Goal: Task Accomplishment & Management: Use online tool/utility

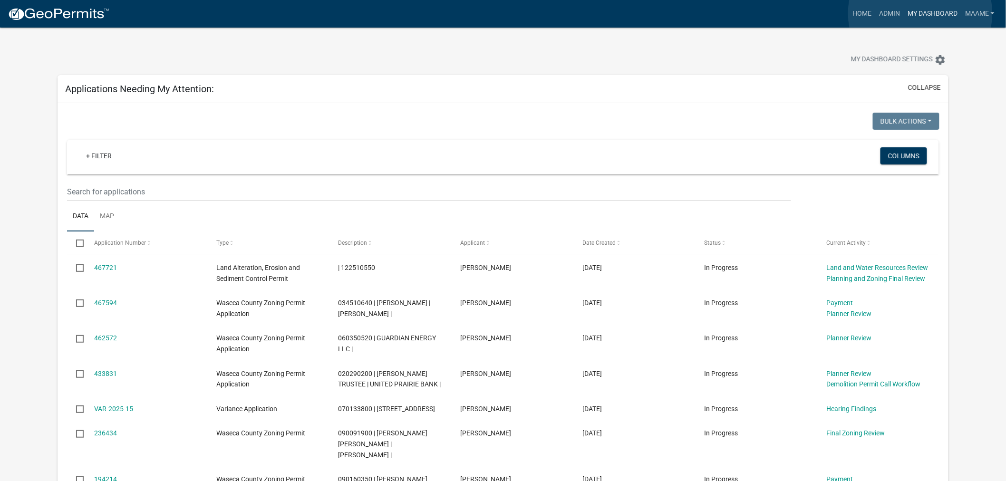
click at [920, 13] on link "My Dashboard" at bounding box center [931, 14] width 57 height 18
click at [883, 13] on link "Admin" at bounding box center [889, 14] width 29 height 18
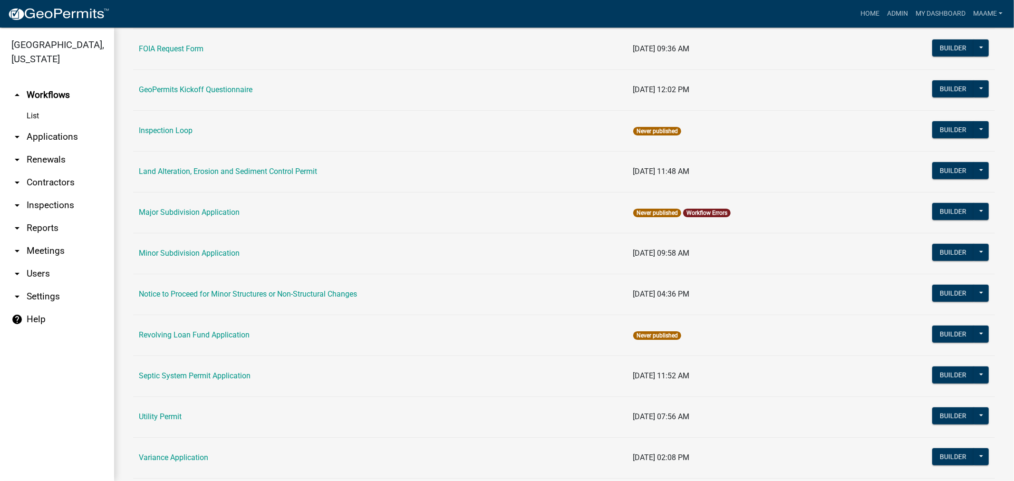
scroll to position [569, 0]
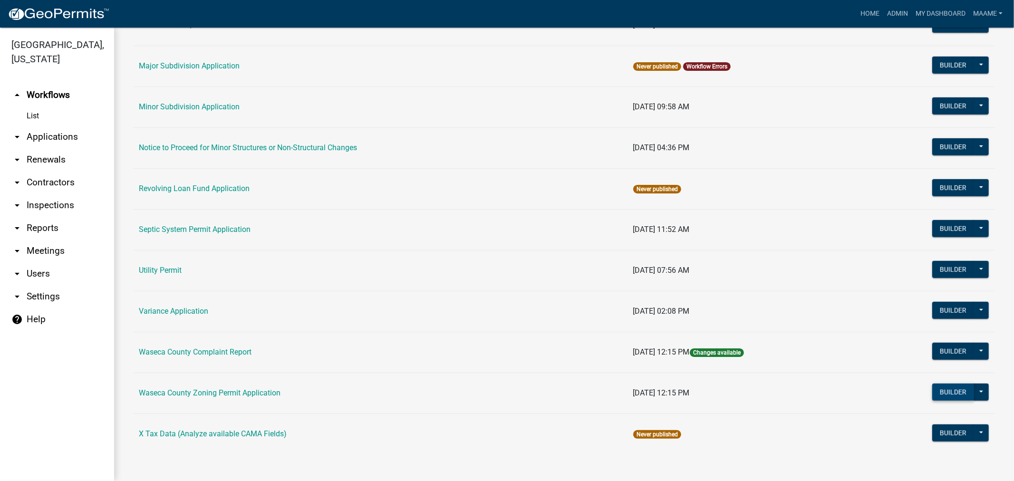
click at [936, 390] on button "Builder" at bounding box center [953, 391] width 42 height 17
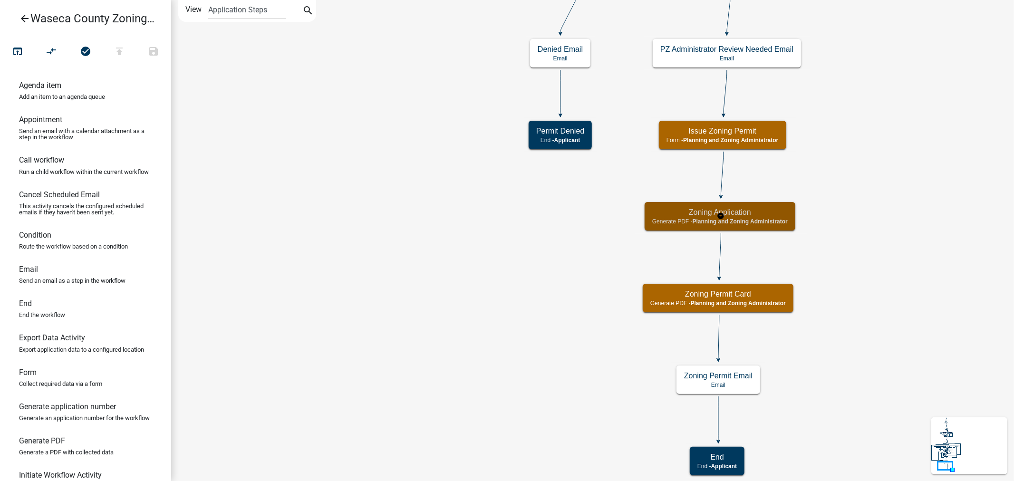
click at [776, 216] on h5 "Zoning Application" at bounding box center [719, 212] width 135 height 9
select select "BC51BCED-BE07-4D66-A874-17FDE660437E"
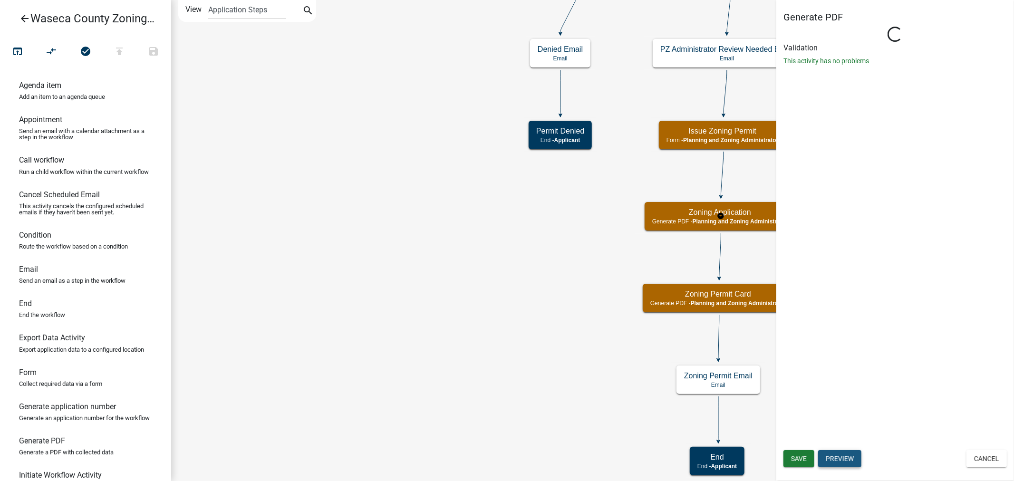
click at [851, 455] on button "Preview" at bounding box center [839, 458] width 43 height 17
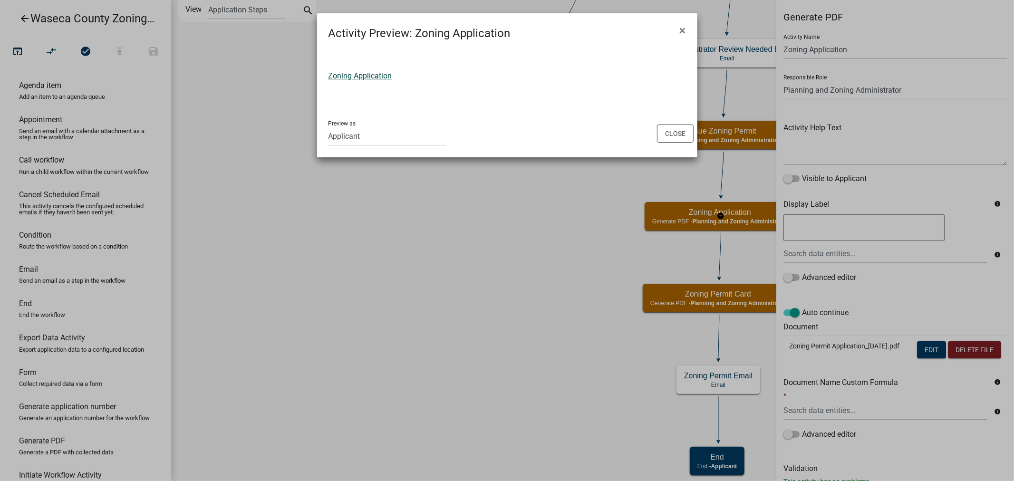
click at [364, 72] on link "Zoning Application" at bounding box center [360, 75] width 64 height 9
click at [671, 133] on button "Close" at bounding box center [675, 134] width 37 height 18
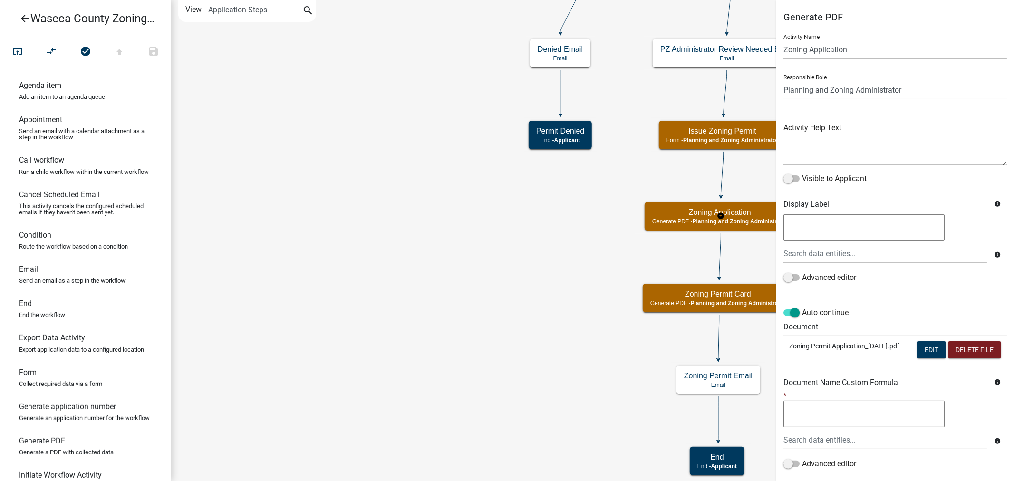
scroll to position [82, 0]
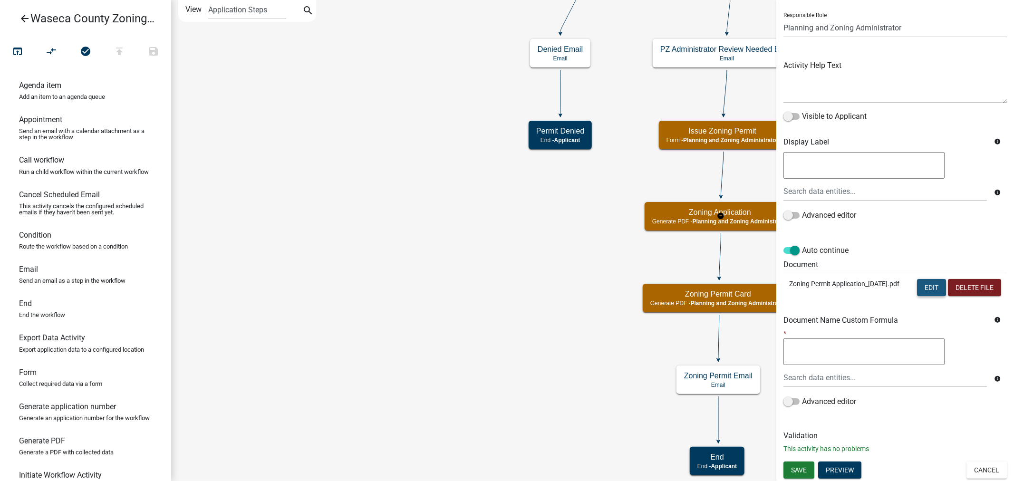
click at [927, 279] on button "Edit" at bounding box center [931, 287] width 29 height 17
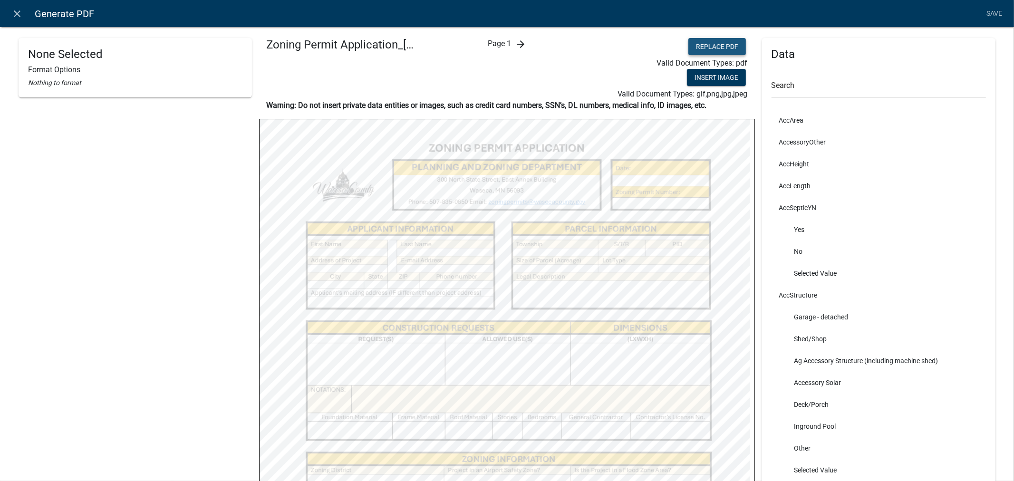
click at [728, 45] on button "Replace PDF" at bounding box center [716, 46] width 57 height 17
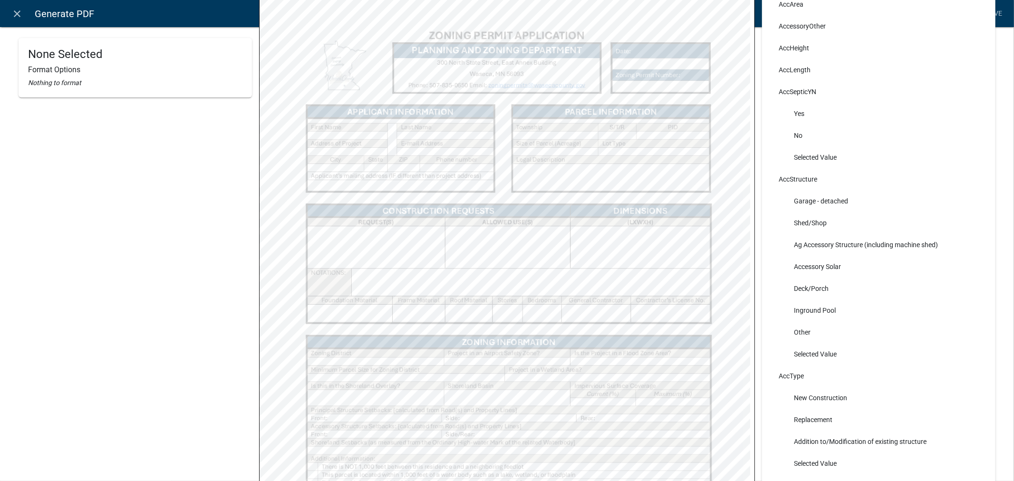
scroll to position [119, 0]
click at [741, 480] on html "Internet Explorer does NOT work with GeoPermits. Get a new browser for more sec…" at bounding box center [507, 240] width 1014 height 481
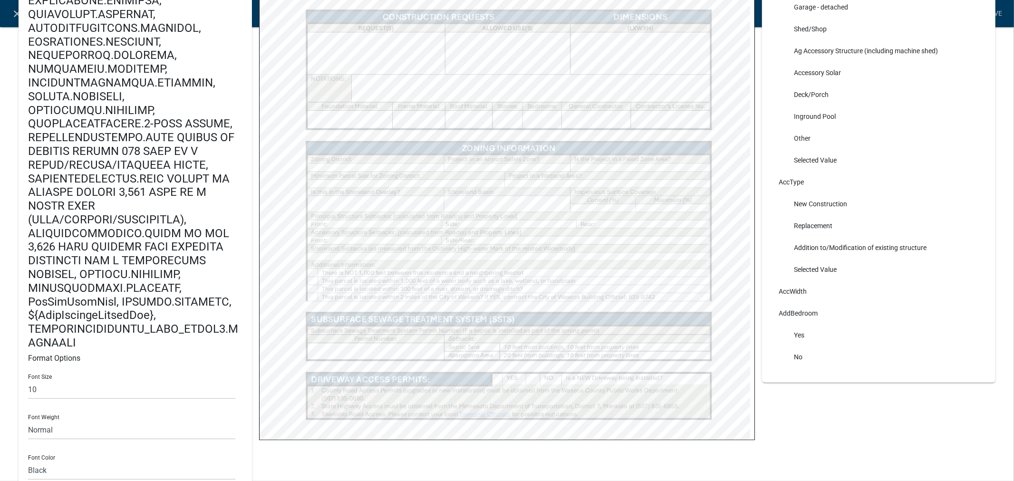
scroll to position [330, 0]
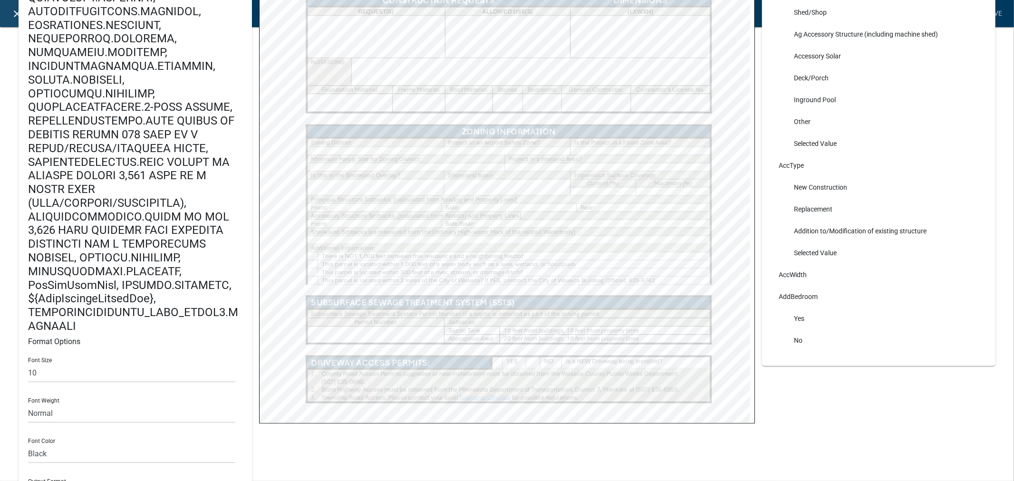
click at [12, 13] on icon "close" at bounding box center [17, 13] width 11 height 11
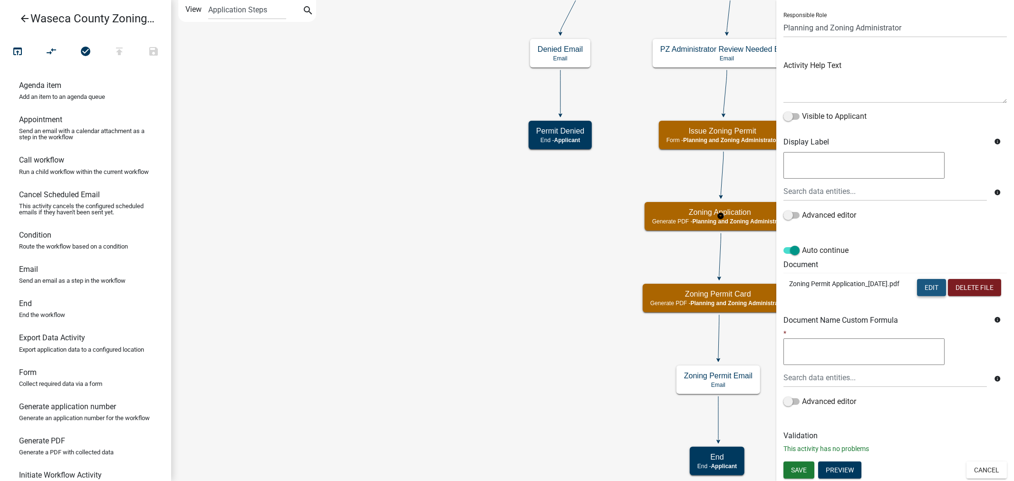
click at [920, 279] on button "Edit" at bounding box center [931, 287] width 29 height 17
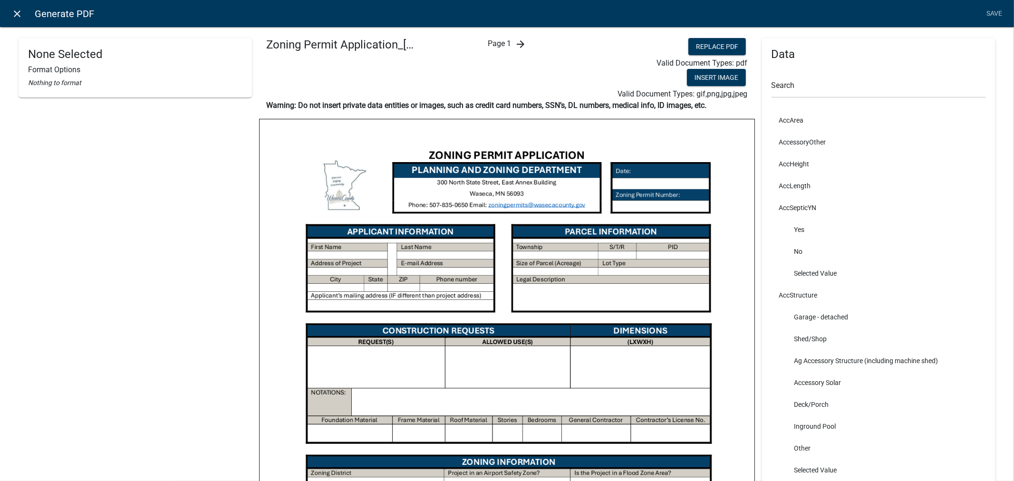
click at [19, 15] on icon "close" at bounding box center [17, 13] width 11 height 11
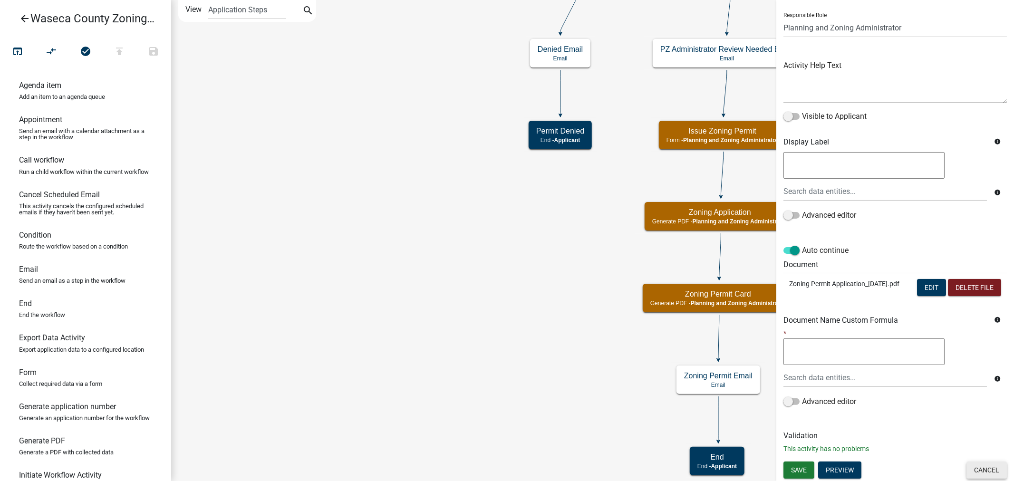
click at [971, 469] on button "Cancel" at bounding box center [986, 469] width 40 height 17
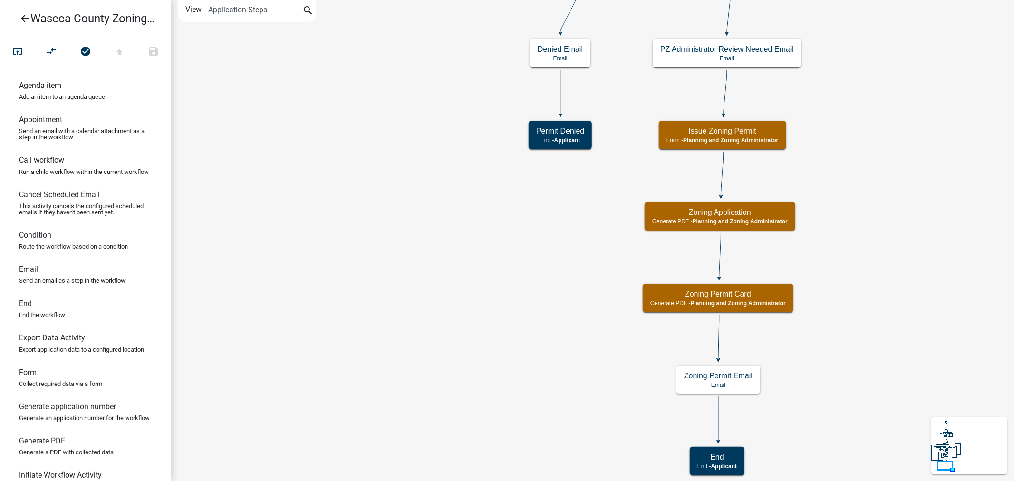
scroll to position [0, 0]
click at [755, 226] on div "Zoning Application Generate PDF - Planning and Zoning Administrator" at bounding box center [719, 216] width 151 height 29
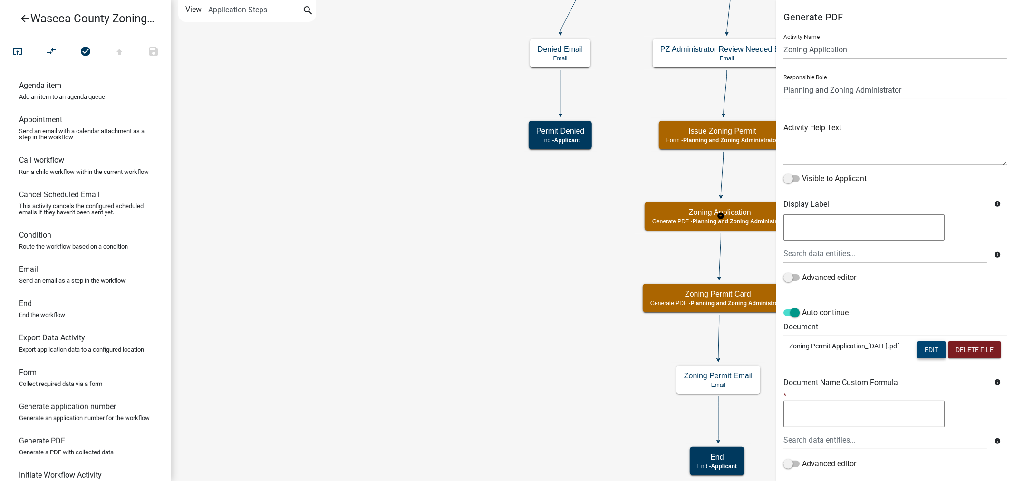
click at [917, 348] on button "Edit" at bounding box center [931, 349] width 29 height 17
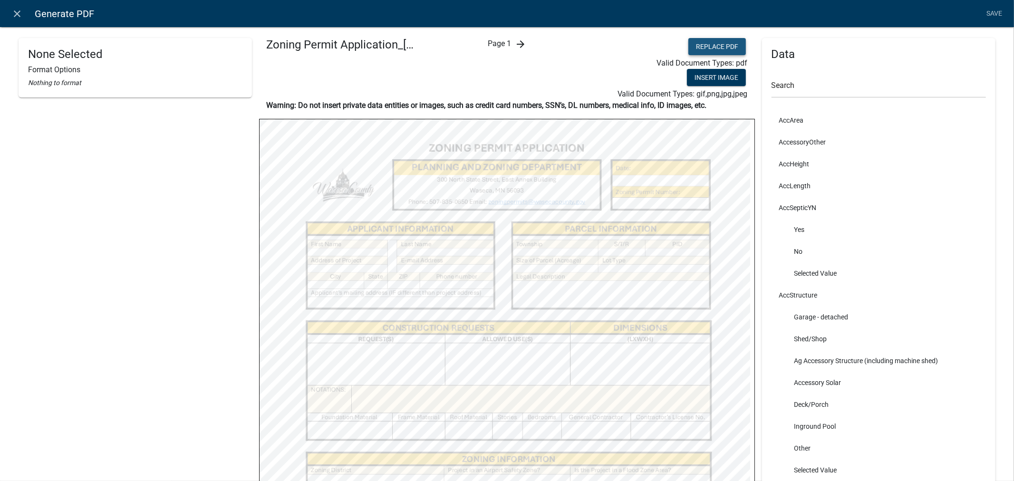
click at [709, 45] on button "Replace PDF" at bounding box center [716, 46] width 57 height 17
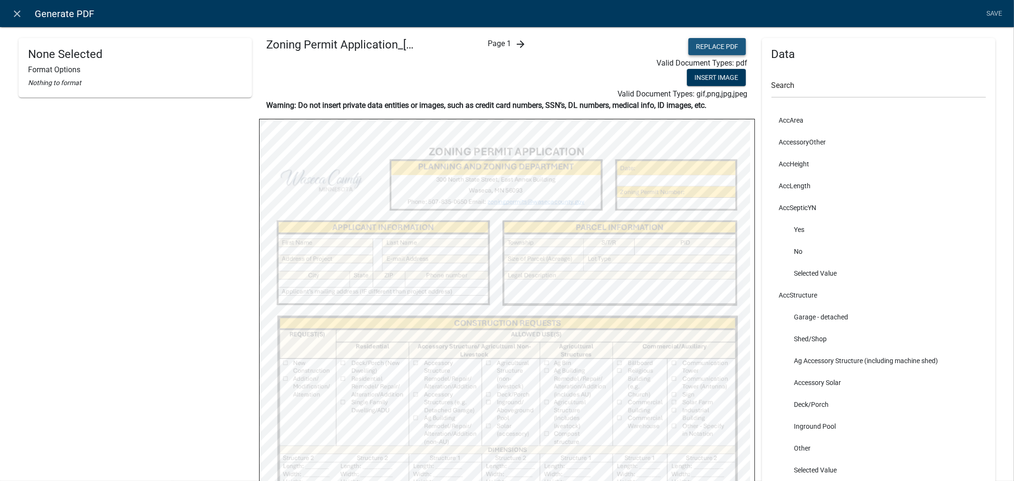
click at [711, 46] on button "Replace PDF" at bounding box center [716, 46] width 57 height 17
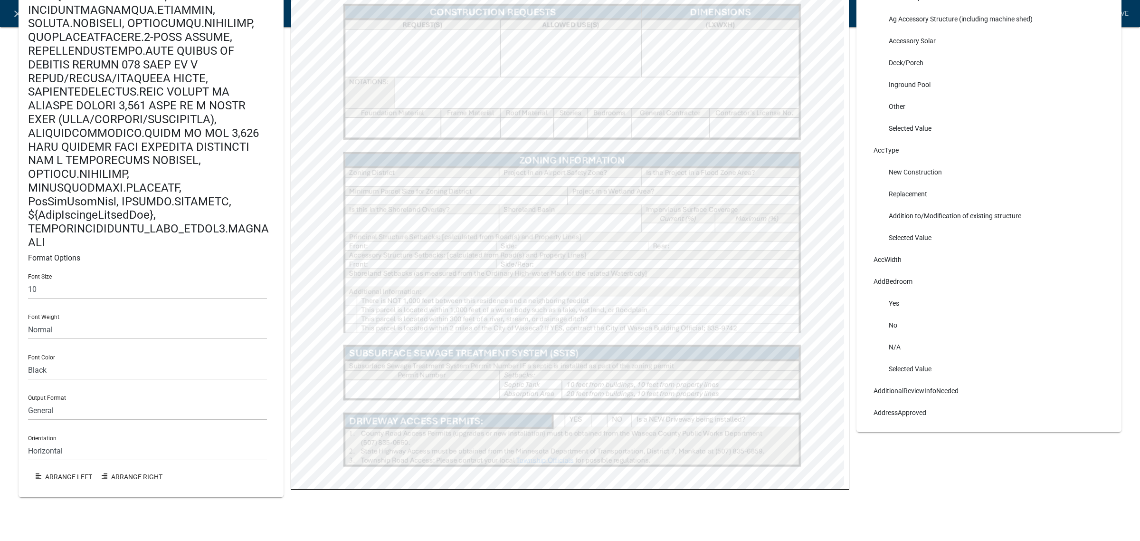
scroll to position [352, 0]
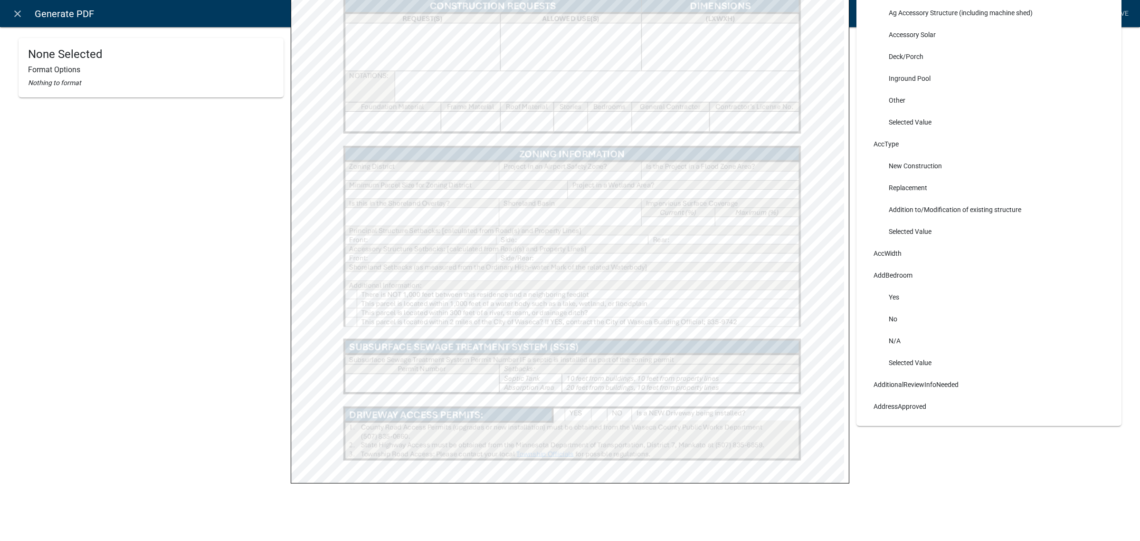
click at [850, 474] on div "None Selected Format Options Nothing to format Zoning Permit Application_[DATE]…" at bounding box center [570, 103] width 1118 height 835
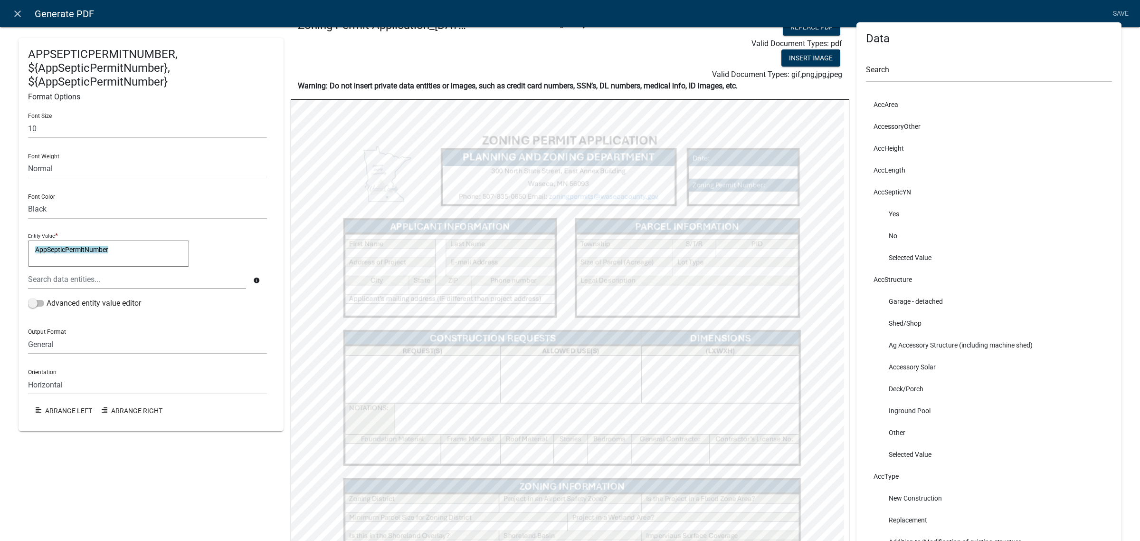
scroll to position [0, 0]
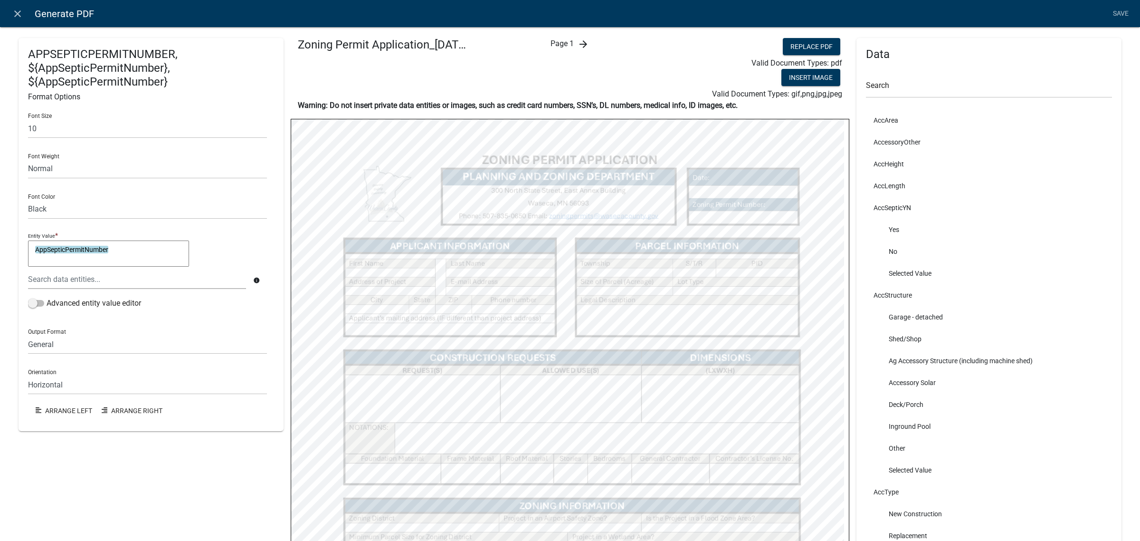
click at [578, 46] on icon "arrow_forward" at bounding box center [583, 43] width 11 height 11
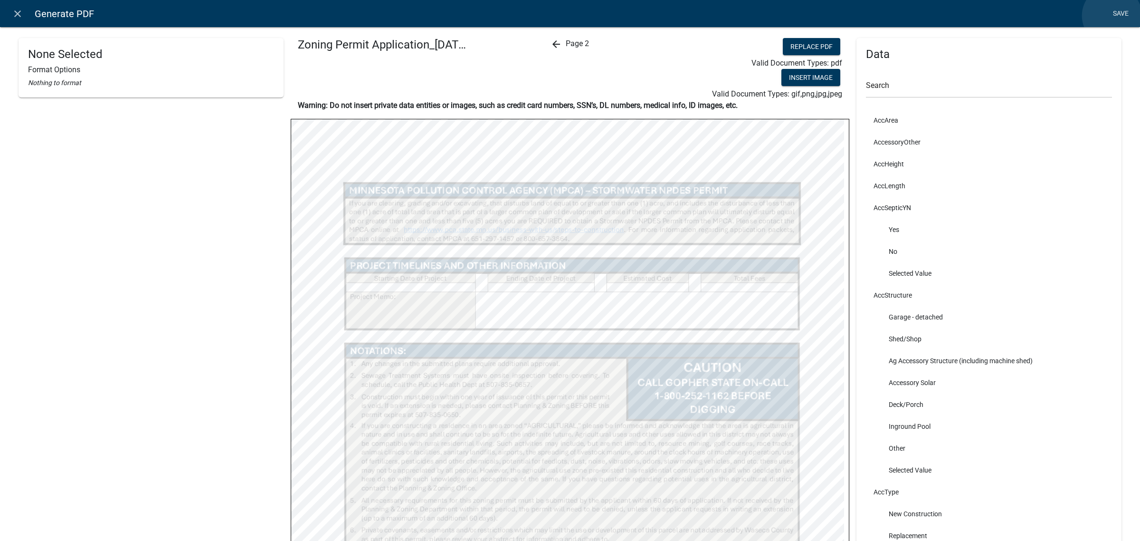
click at [1005, 16] on link "Save" at bounding box center [1121, 14] width 24 height 18
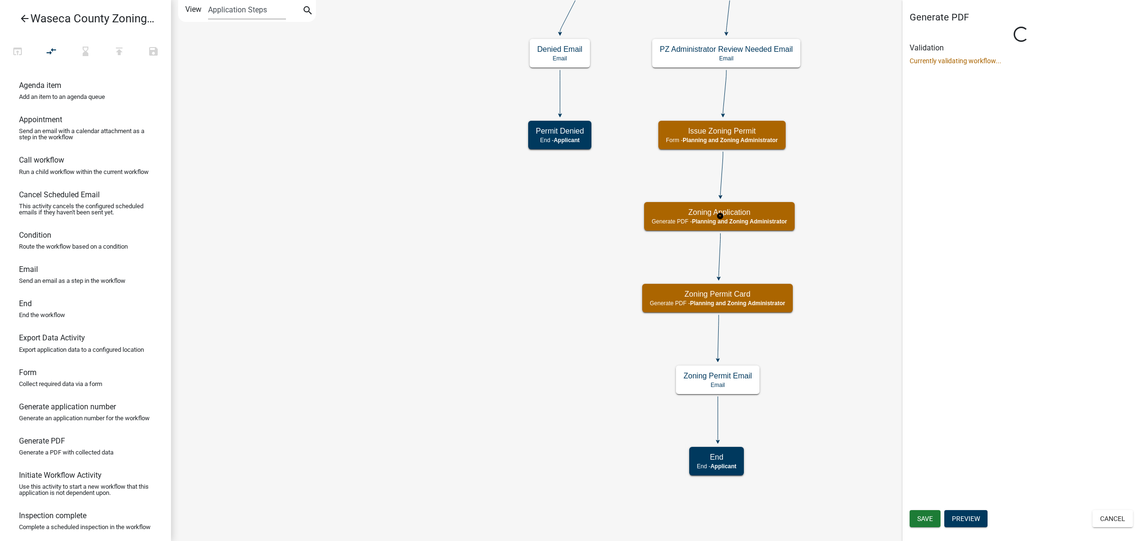
type input "Documents"
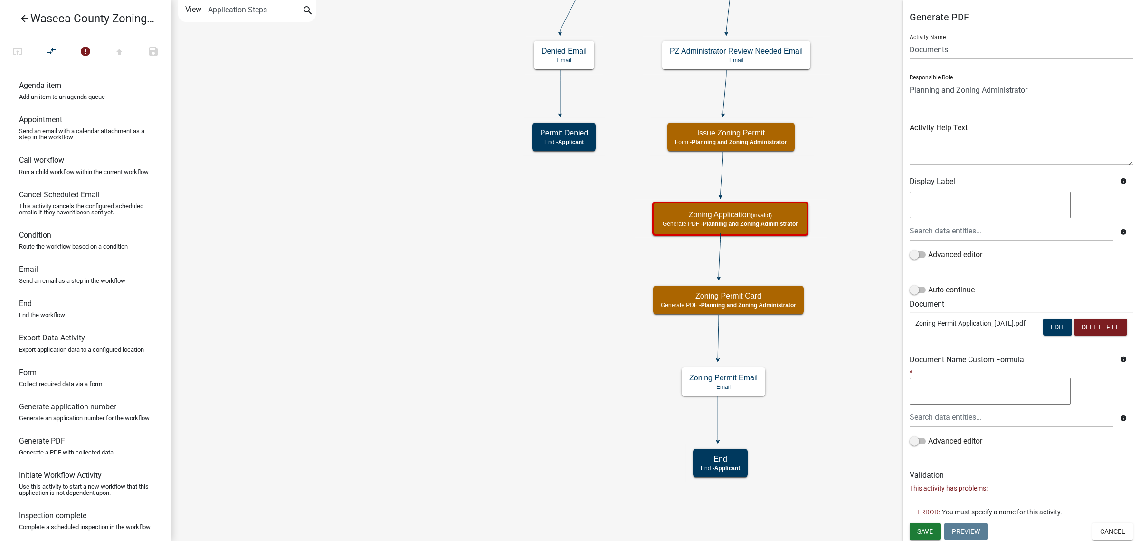
scroll to position [20, 0]
click at [929, 480] on span "Save" at bounding box center [926, 530] width 16 height 8
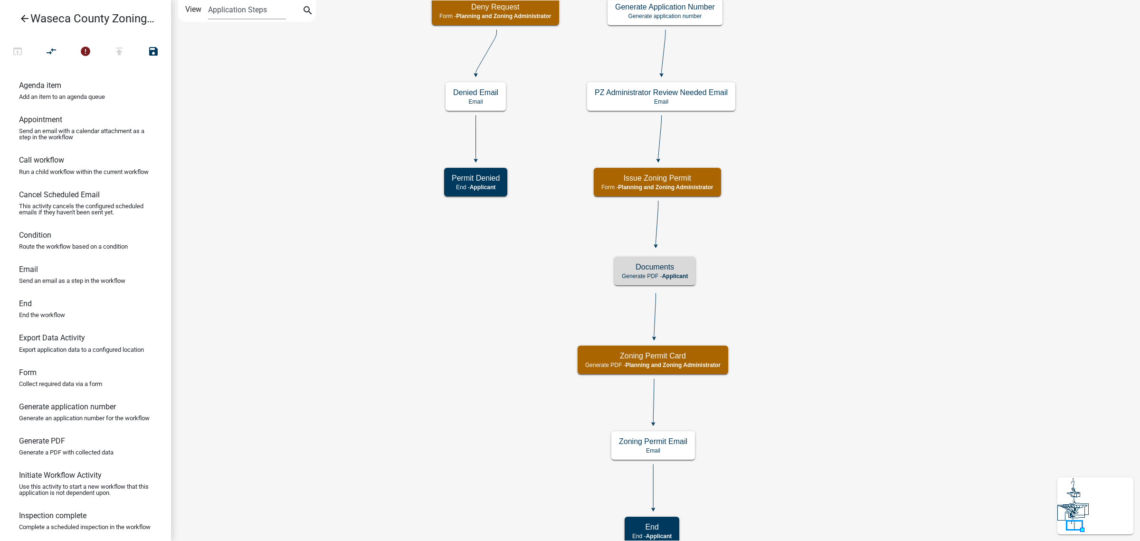
scroll to position [0, 0]
click at [112, 56] on button "publish" at bounding box center [119, 52] width 34 height 20
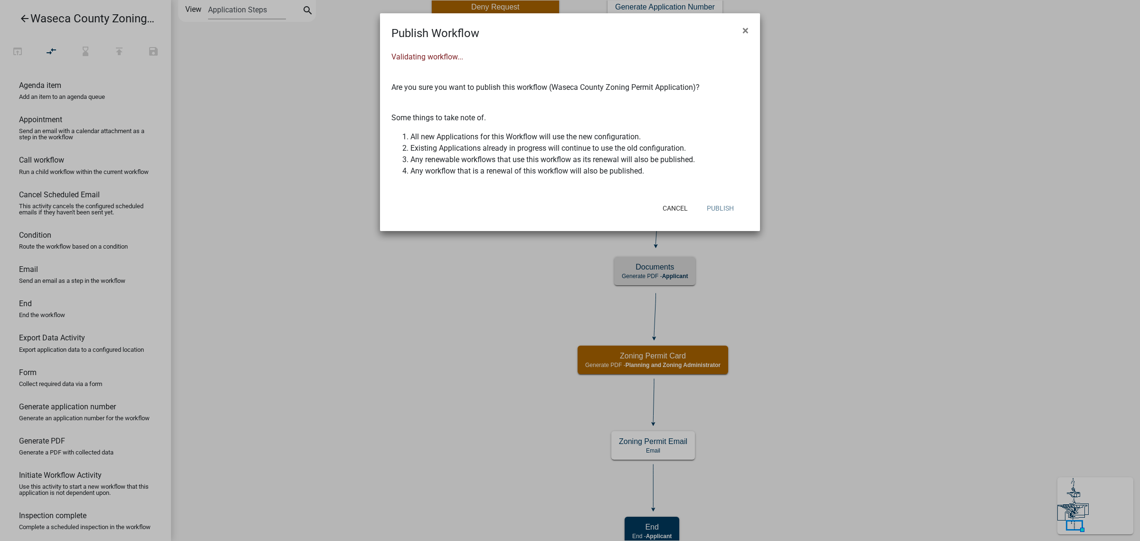
click at [718, 210] on button "Publish" at bounding box center [721, 208] width 42 height 17
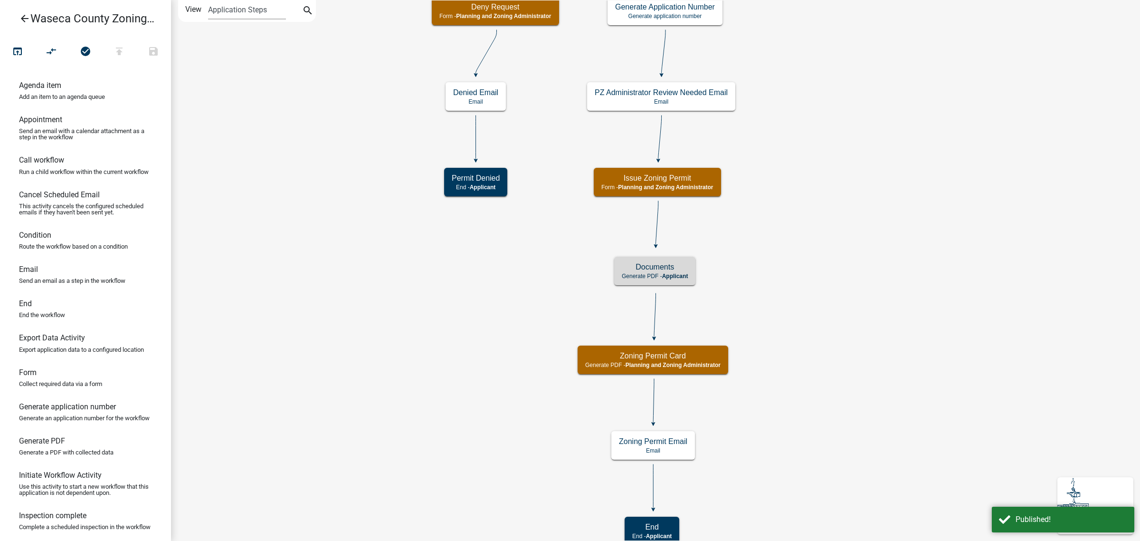
click at [24, 20] on icon "arrow_back" at bounding box center [24, 19] width 11 height 13
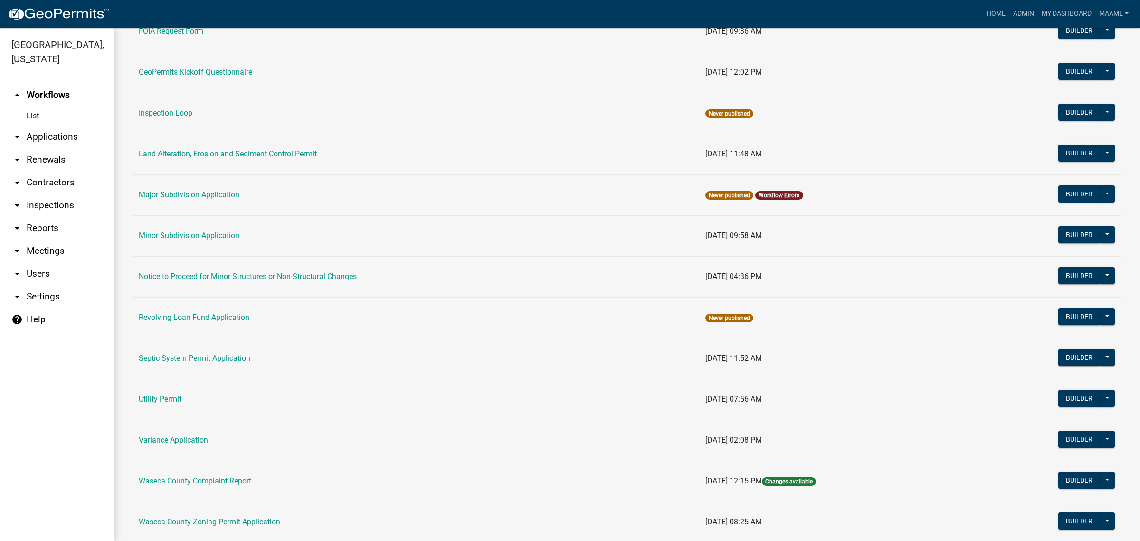
scroll to position [510, 0]
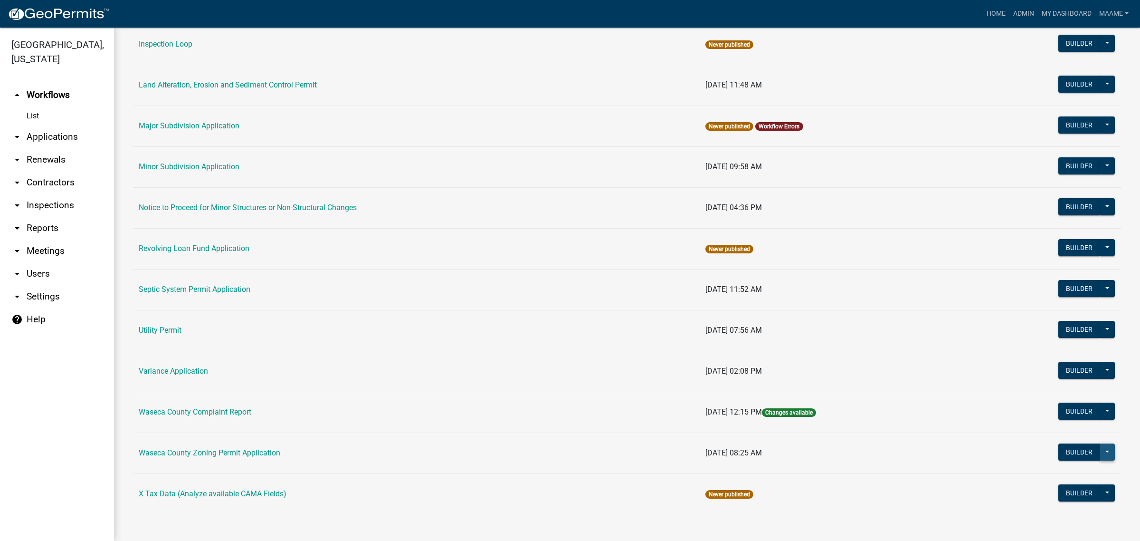
click at [1005, 456] on button at bounding box center [1107, 451] width 15 height 17
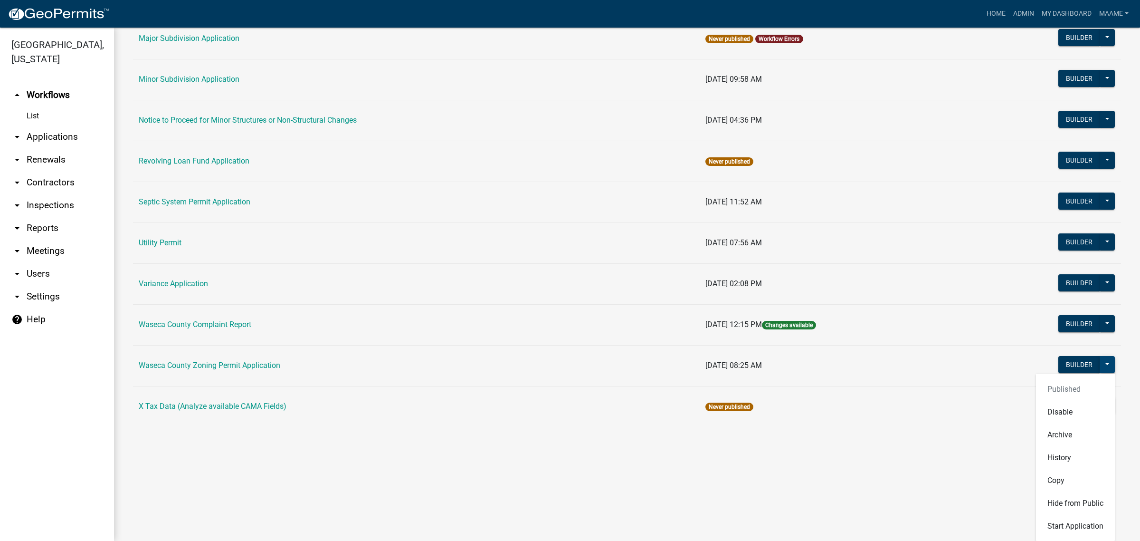
scroll to position [598, 0]
click at [898, 480] on main "Workflows New Workflow Workflows Archive Name Last Published Cannabis Registrat…" at bounding box center [627, 284] width 1026 height 513
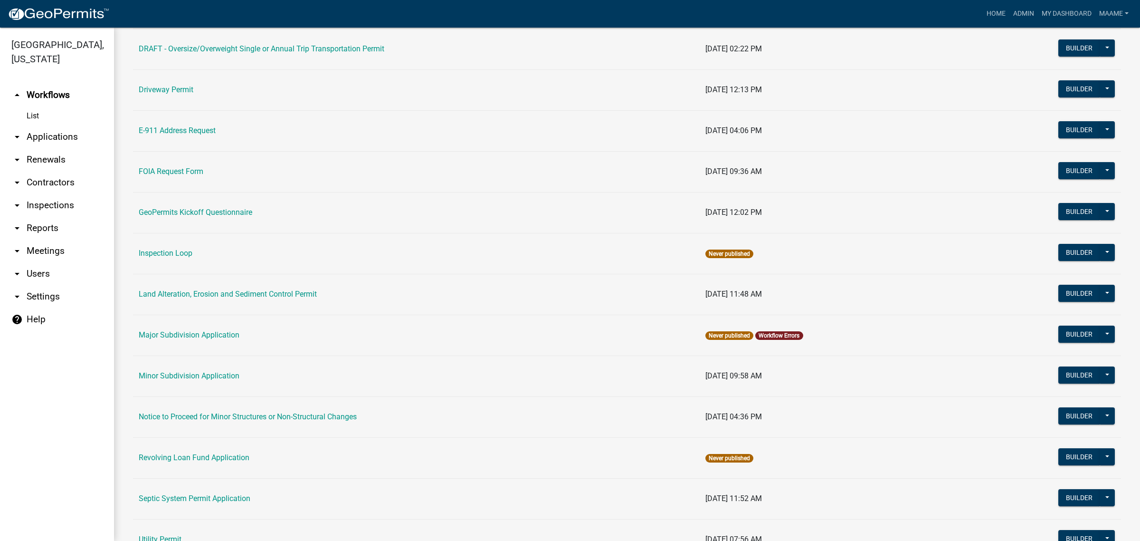
scroll to position [272, 0]
